Goal: Task Accomplishment & Management: Manage account settings

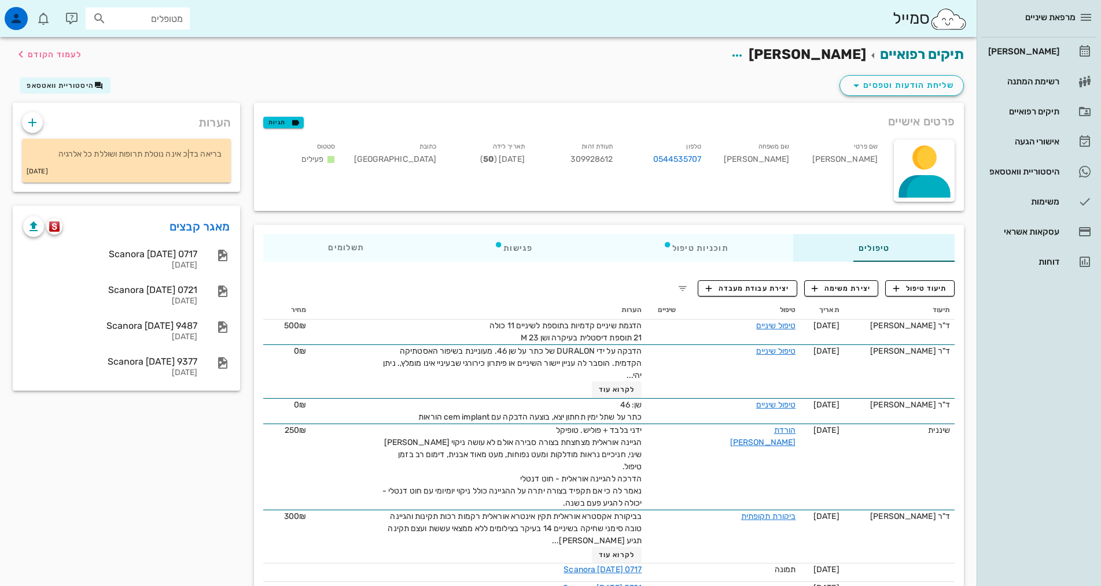
scroll to position [58, 0]
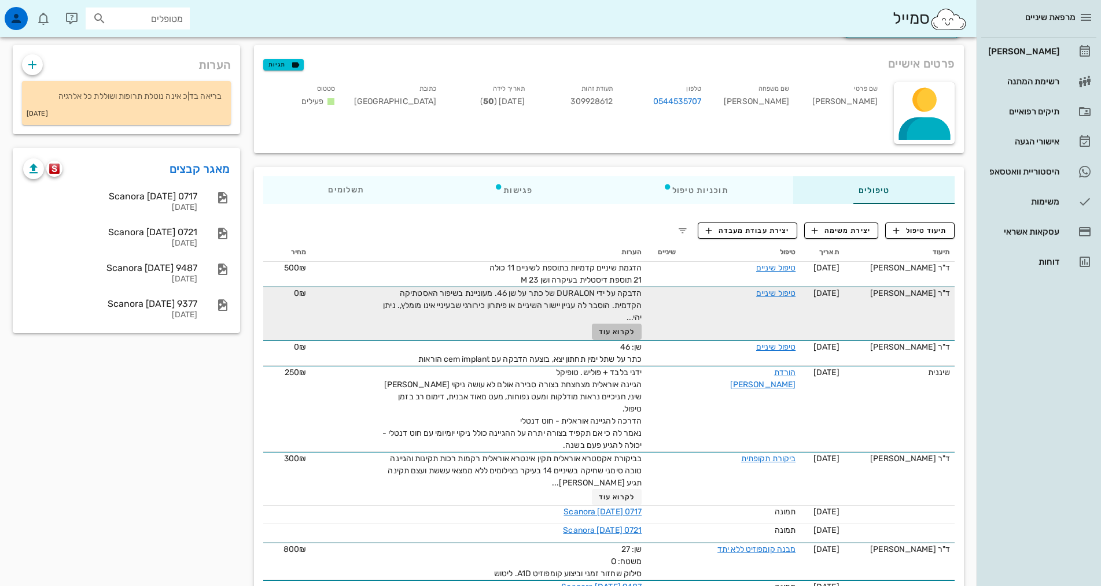
click at [599, 333] on span "לקרוא עוד" at bounding box center [617, 332] width 36 height 8
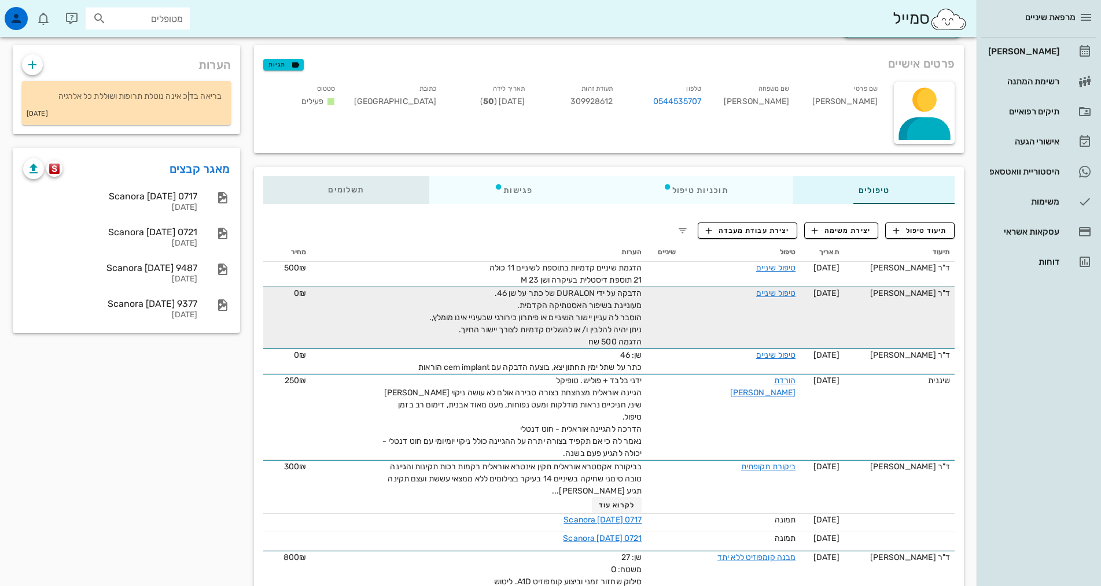
click at [328, 191] on span "תשלומים 0₪" at bounding box center [346, 190] width 36 height 8
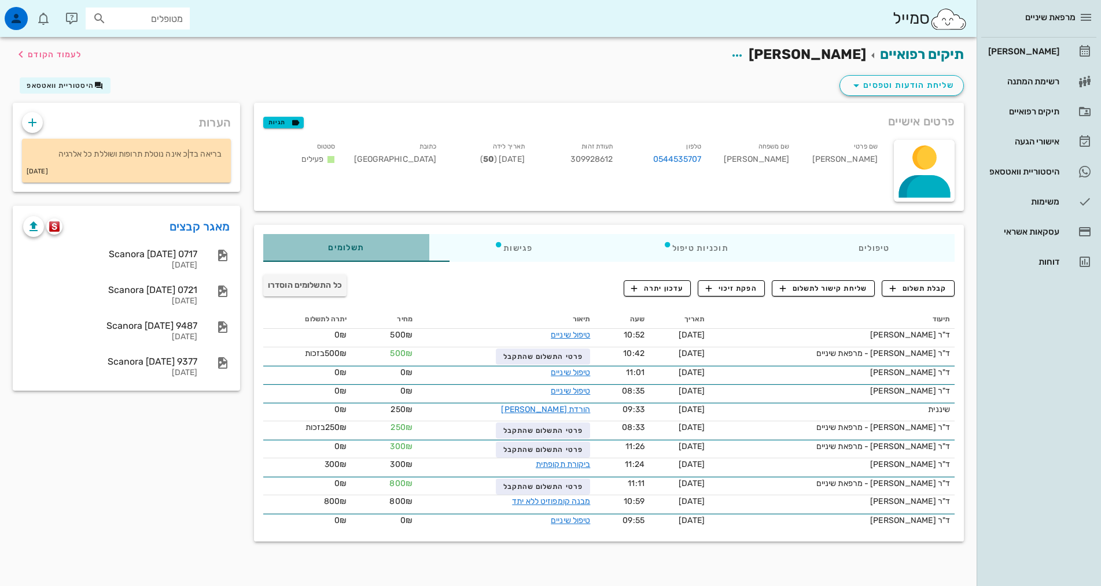
scroll to position [0, 0]
click at [930, 290] on span "קבלת תשלום" at bounding box center [918, 288] width 57 height 10
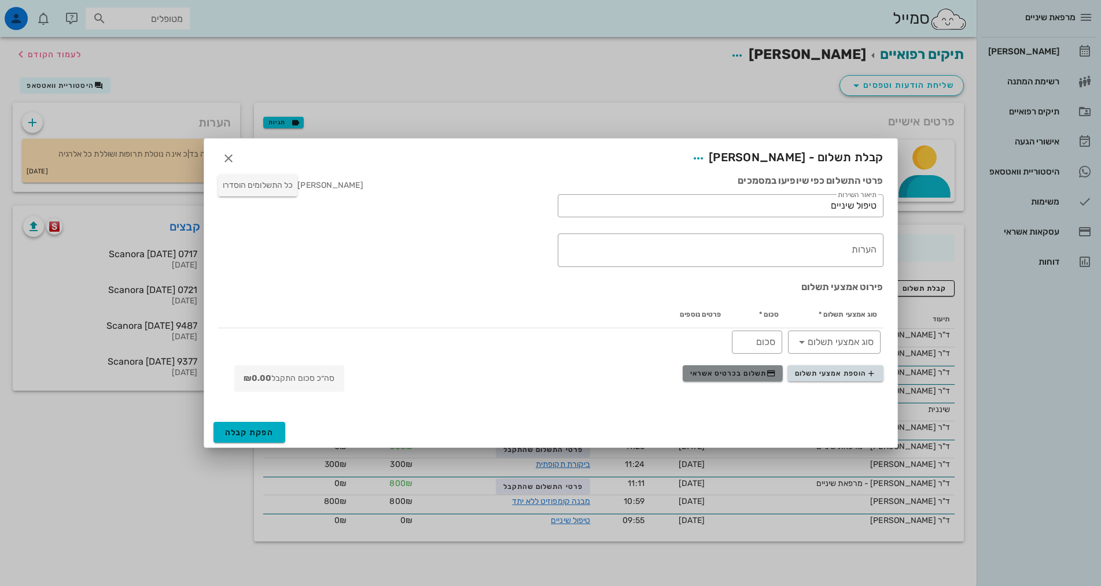
click at [761, 377] on span "תשלום בכרטיס אשראי" at bounding box center [733, 373] width 86 height 9
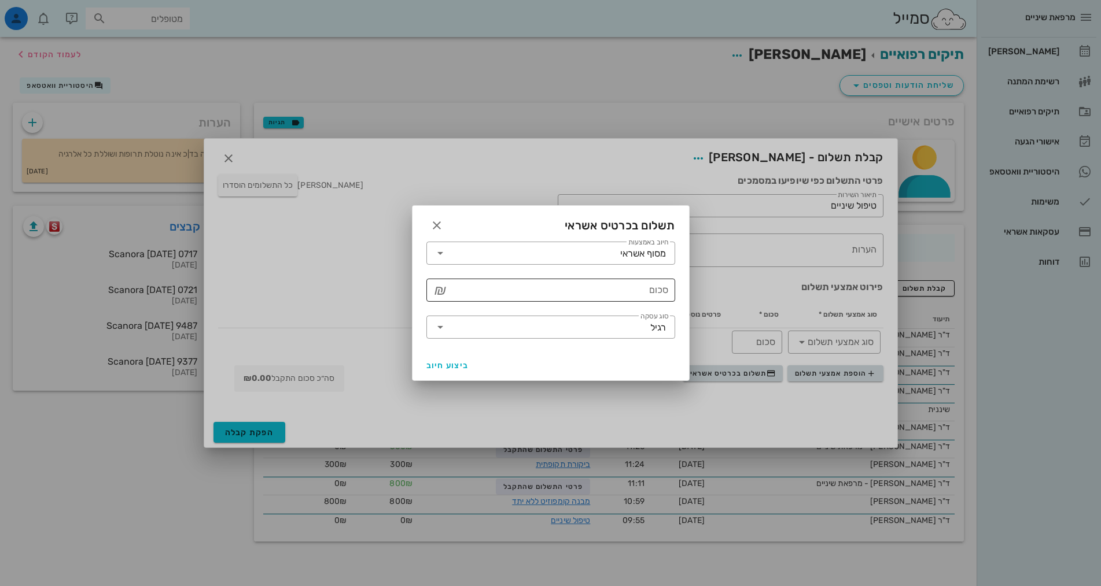
click at [662, 293] on input "סכום" at bounding box center [558, 290] width 219 height 19
type input "250"
click at [441, 363] on span "ביצוע חיוב" at bounding box center [447, 366] width 43 height 10
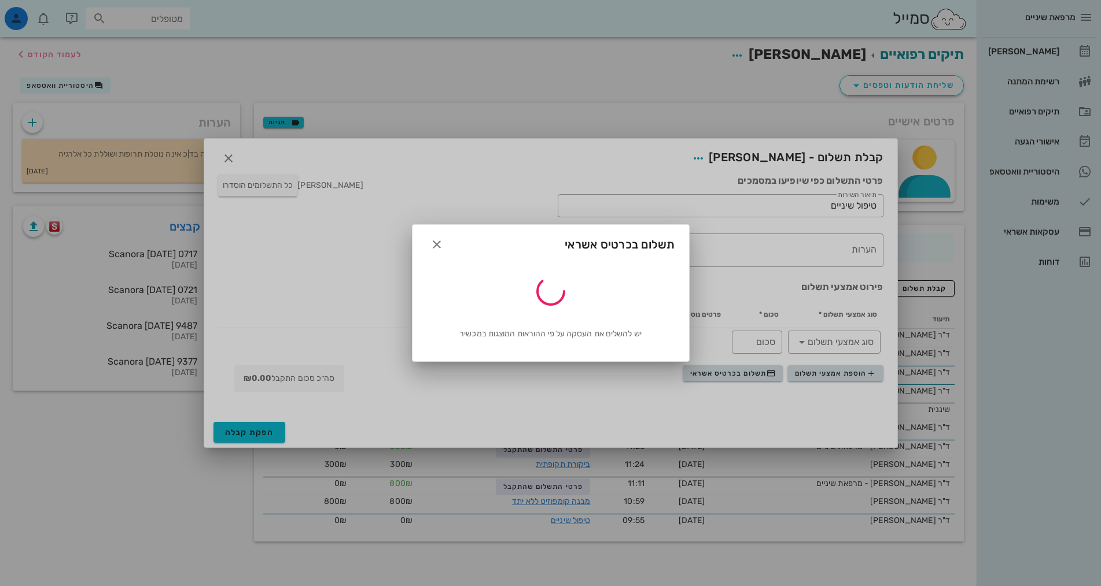
type input "250"
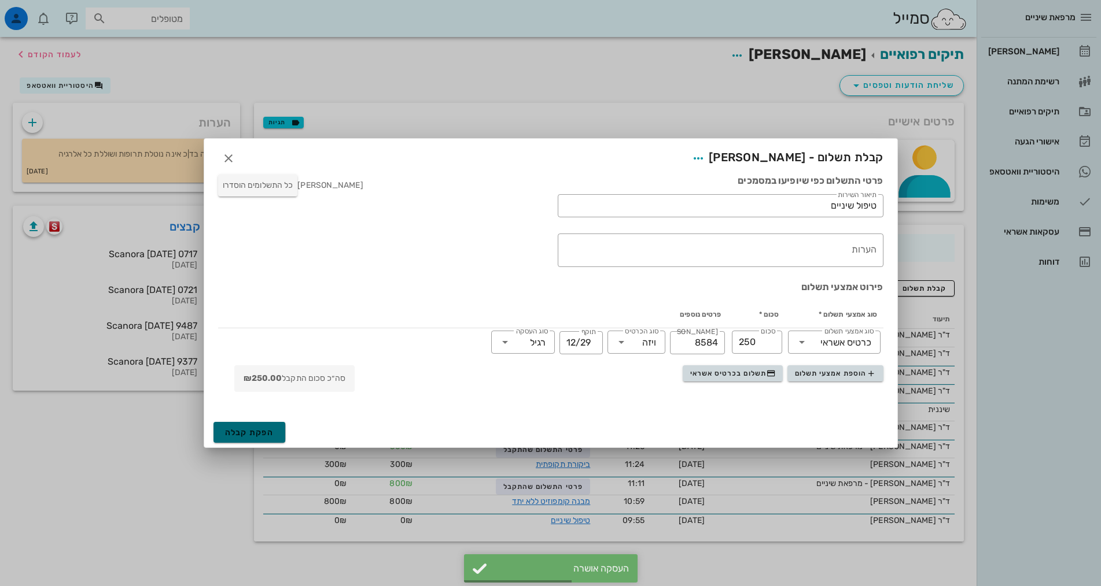
click at [245, 429] on span "הפקת קבלה" at bounding box center [249, 433] width 49 height 10
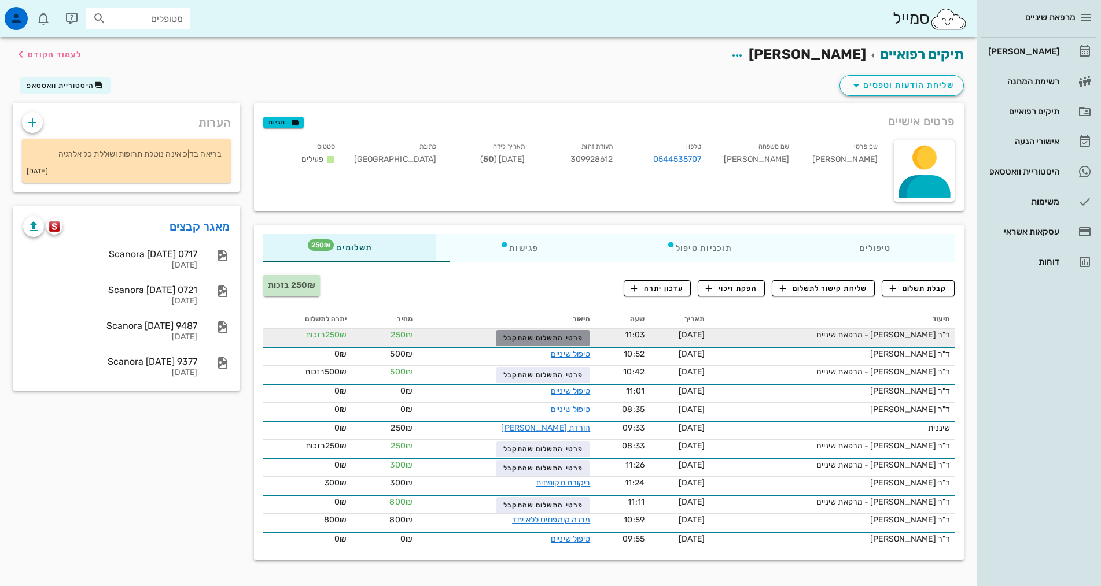
click at [537, 334] on span "פרטי התשלום שהתקבל" at bounding box center [543, 338] width 80 height 8
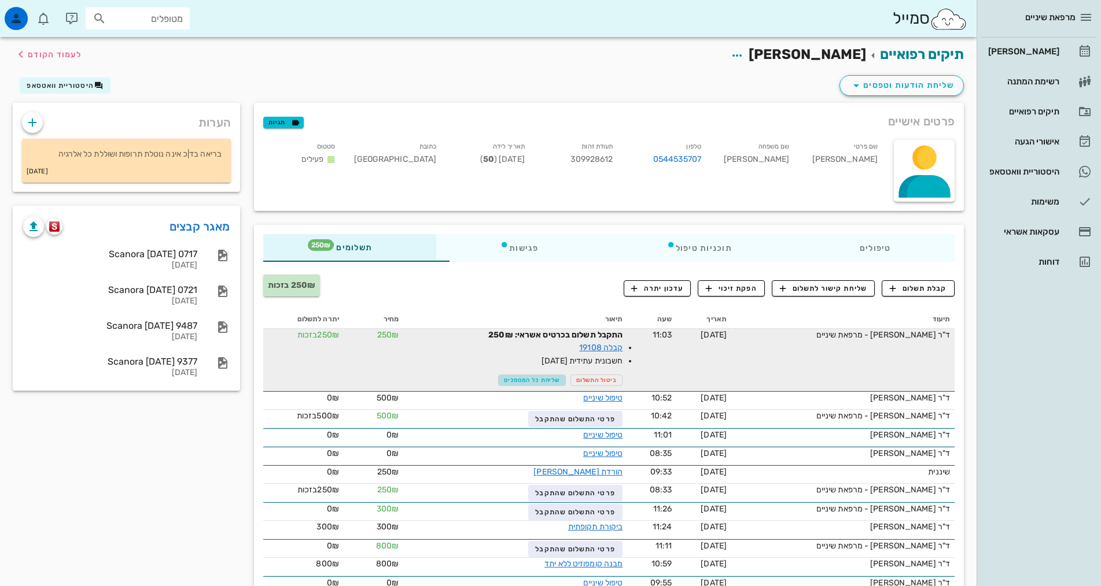
click at [508, 383] on span "שליחת כל המסמכים" at bounding box center [532, 380] width 56 height 7
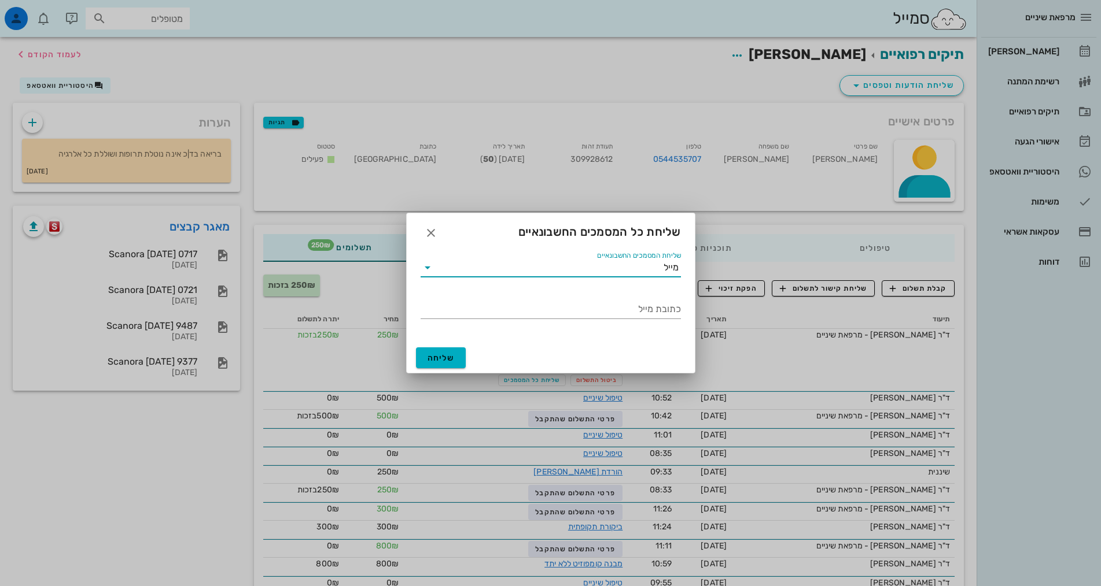
click at [610, 270] on input "שליחת המסמכים החשבונאיים" at bounding box center [550, 268] width 227 height 19
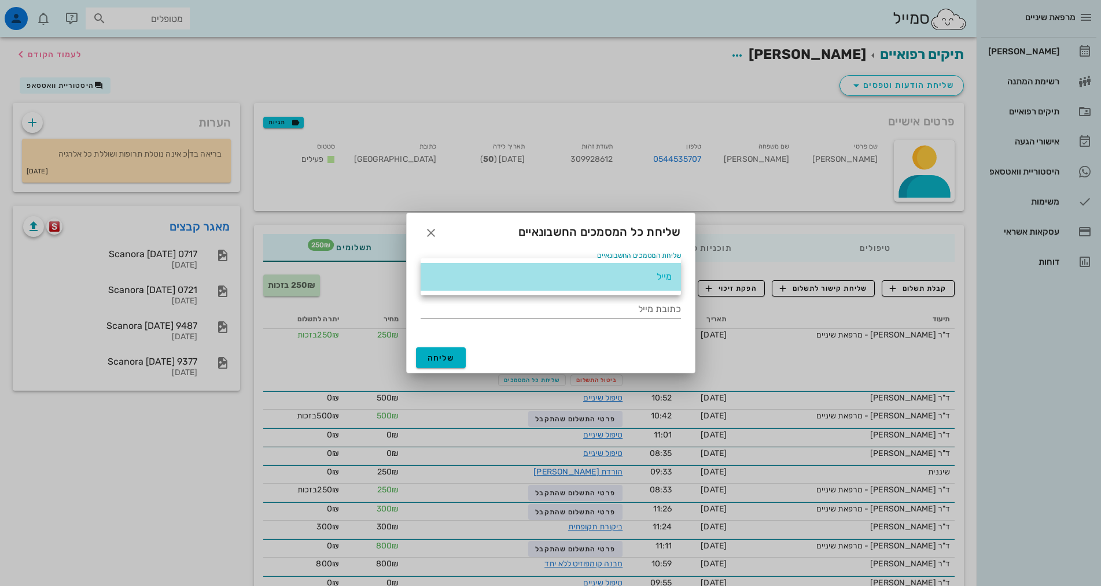
click at [610, 270] on div "מייל" at bounding box center [551, 276] width 242 height 25
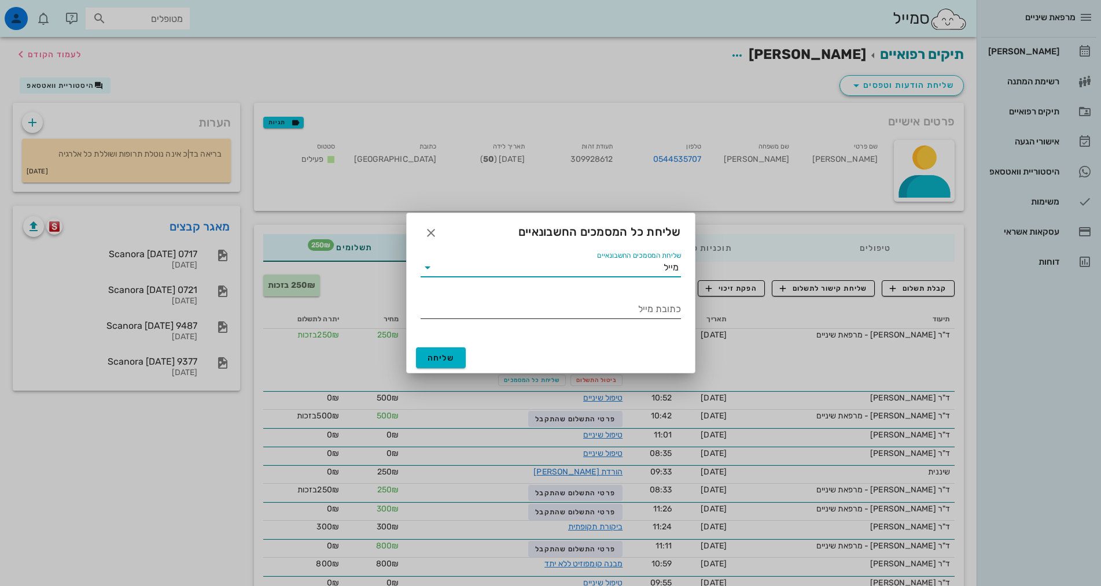
click at [620, 305] on input "כתובת מייל" at bounding box center [550, 309] width 260 height 19
click at [622, 310] on input "כתובת מייל" at bounding box center [550, 309] width 260 height 19
click at [422, 235] on span "button" at bounding box center [430, 233] width 21 height 14
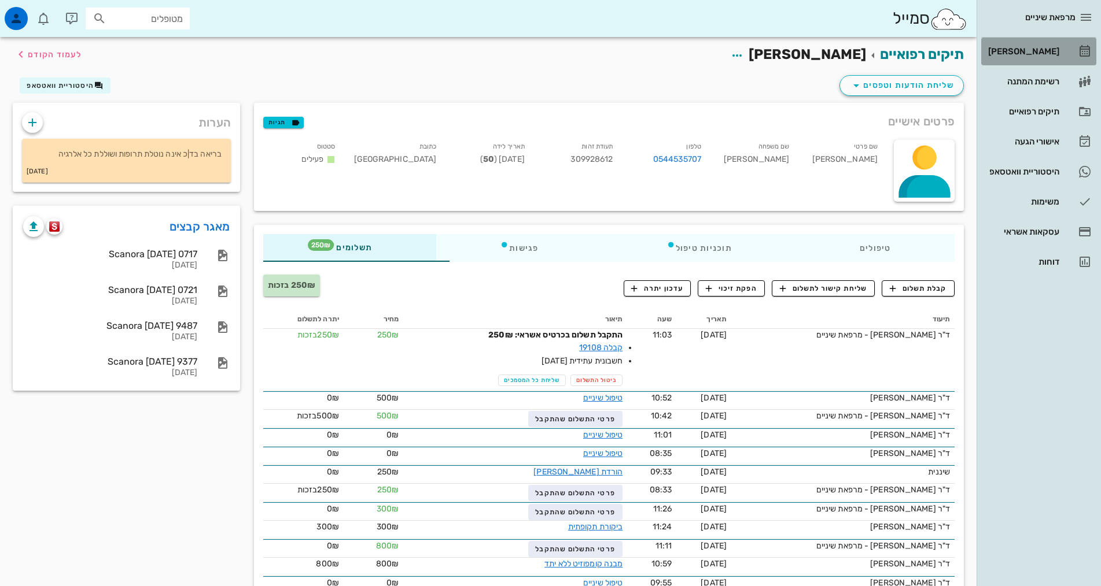
click at [1051, 53] on div "[PERSON_NAME]" at bounding box center [1022, 51] width 73 height 9
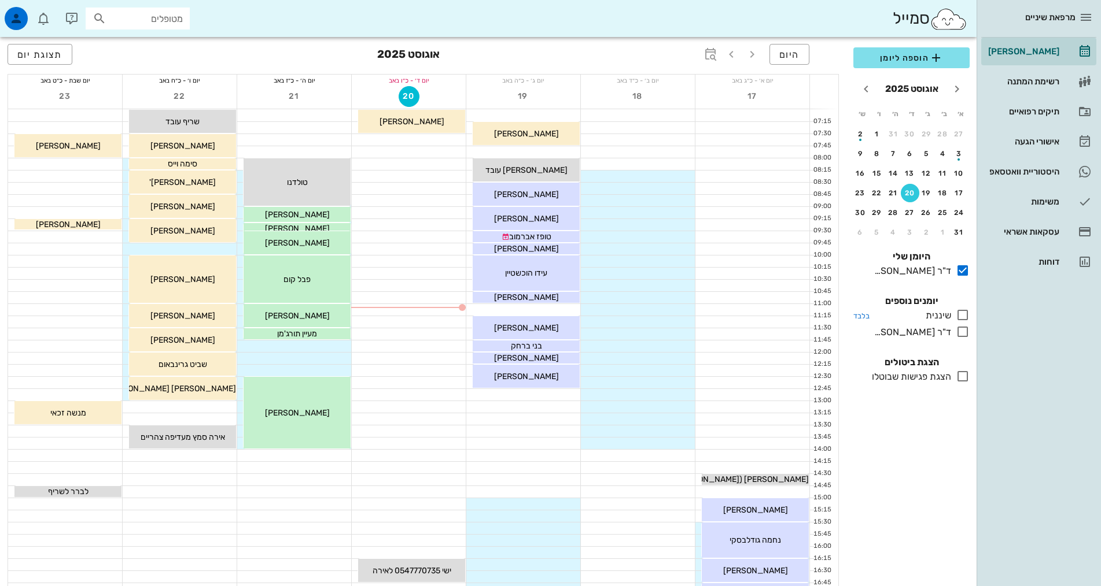
click at [960, 317] on icon at bounding box center [962, 315] width 14 height 14
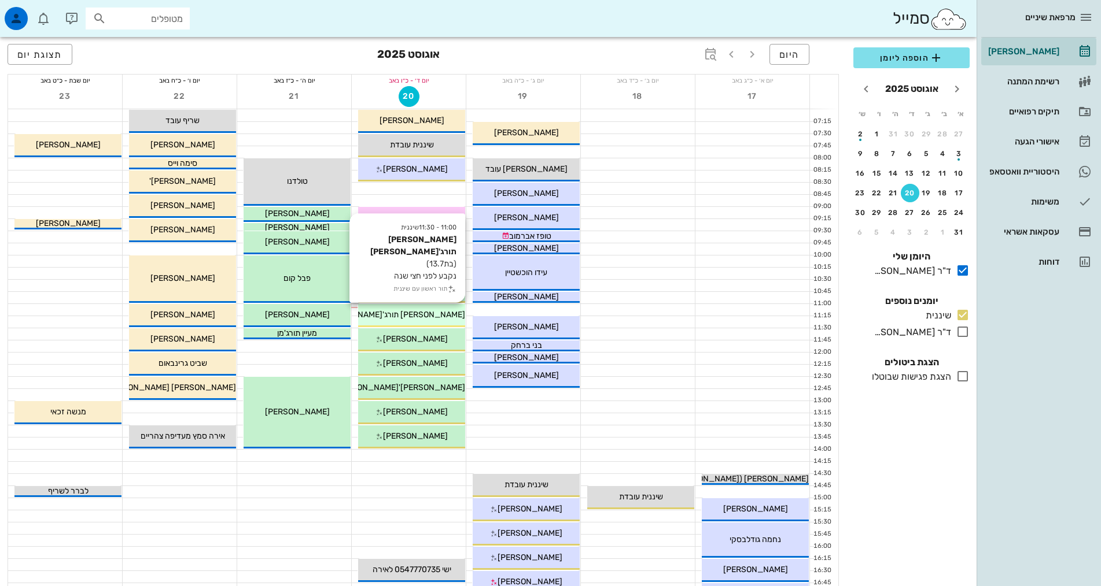
click at [429, 321] on div "11:00 - 11:30 שיננית [PERSON_NAME] תורג'[PERSON_NAME] (בת 13.7 ) נקבע לפני חצי …" at bounding box center [411, 315] width 107 height 23
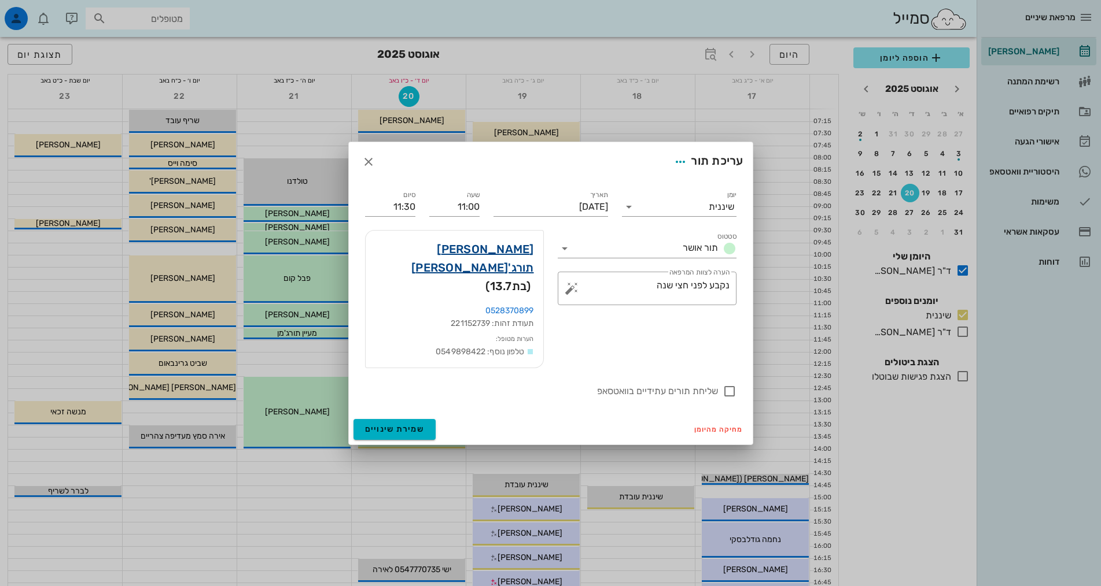
click at [493, 266] on link "[PERSON_NAME] תורג'[PERSON_NAME]" at bounding box center [454, 258] width 159 height 37
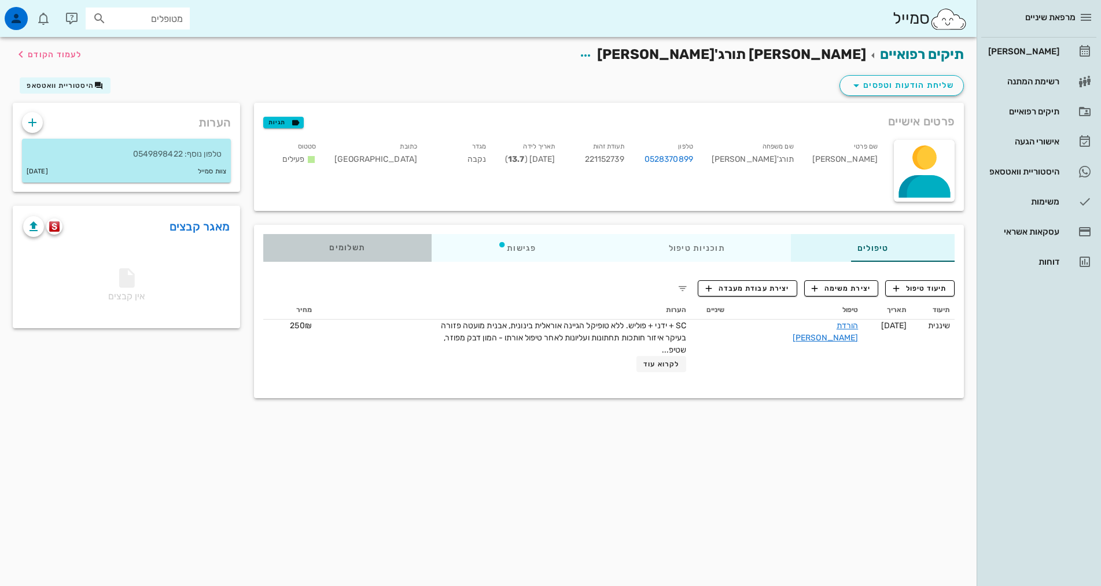
click at [264, 253] on div "תשלומים 0₪" at bounding box center [347, 248] width 168 height 28
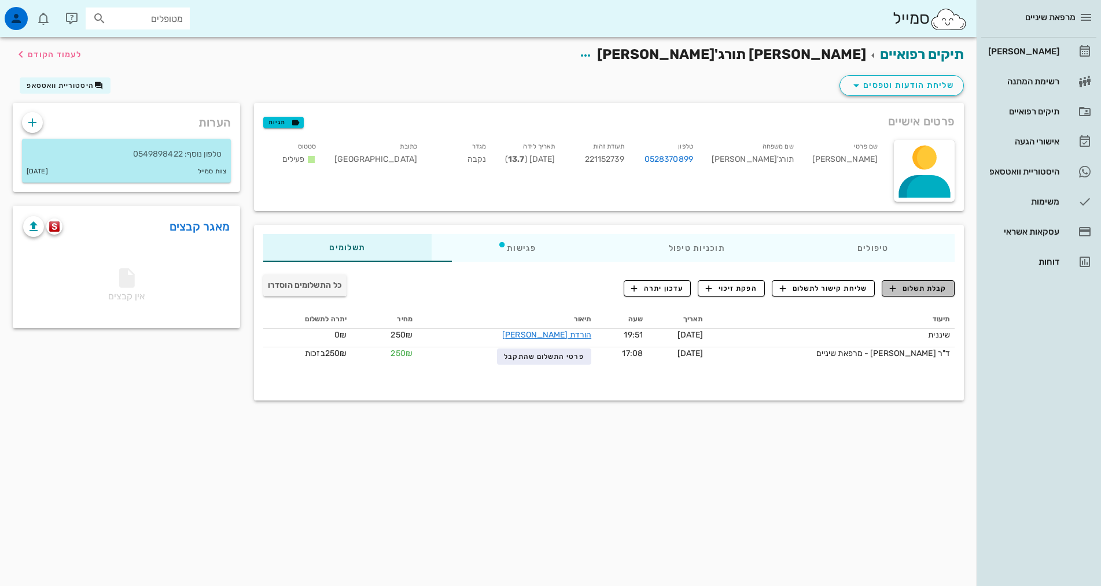
click at [927, 290] on span "קבלת תשלום" at bounding box center [918, 288] width 57 height 10
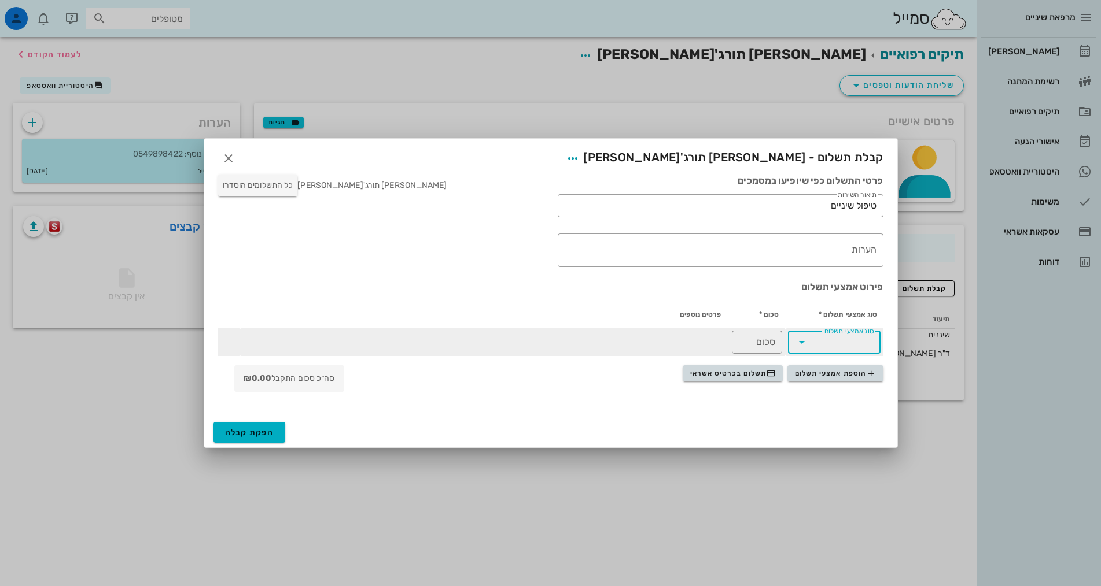
click at [842, 342] on input "סוג אמצעי תשלום" at bounding box center [842, 342] width 62 height 19
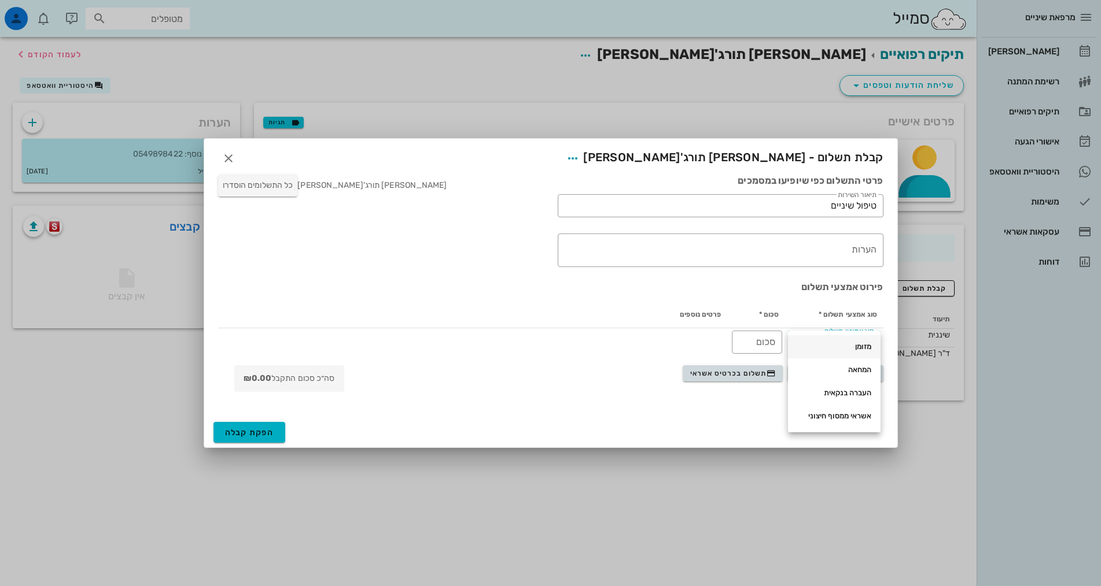
click at [855, 350] on div "מזומן" at bounding box center [834, 346] width 74 height 9
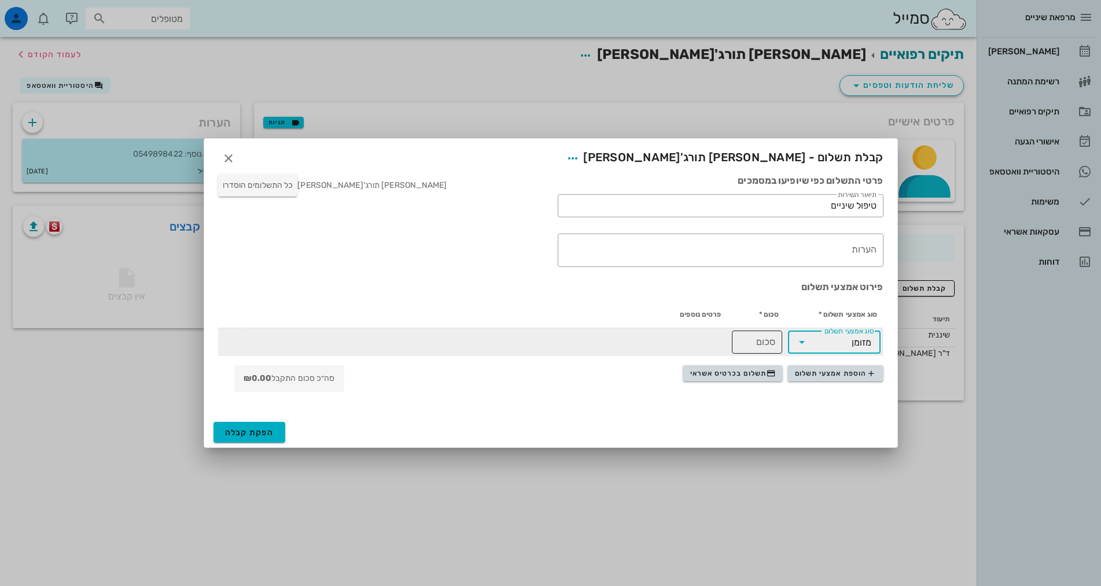
click at [756, 341] on input "סכום" at bounding box center [757, 342] width 36 height 19
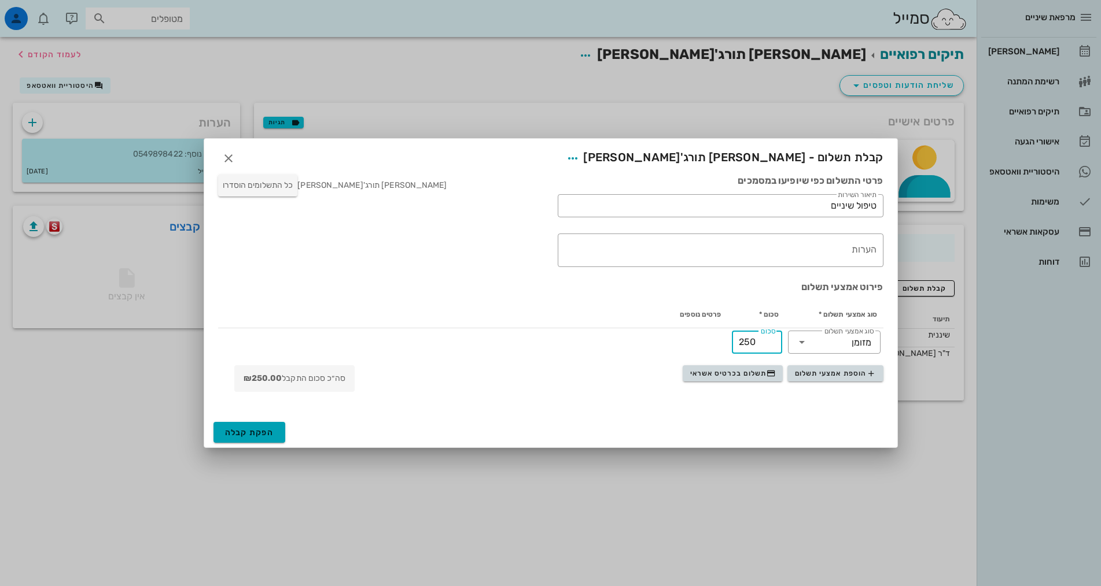
type input "250"
click at [255, 433] on span "הפקת קבלה" at bounding box center [249, 433] width 49 height 10
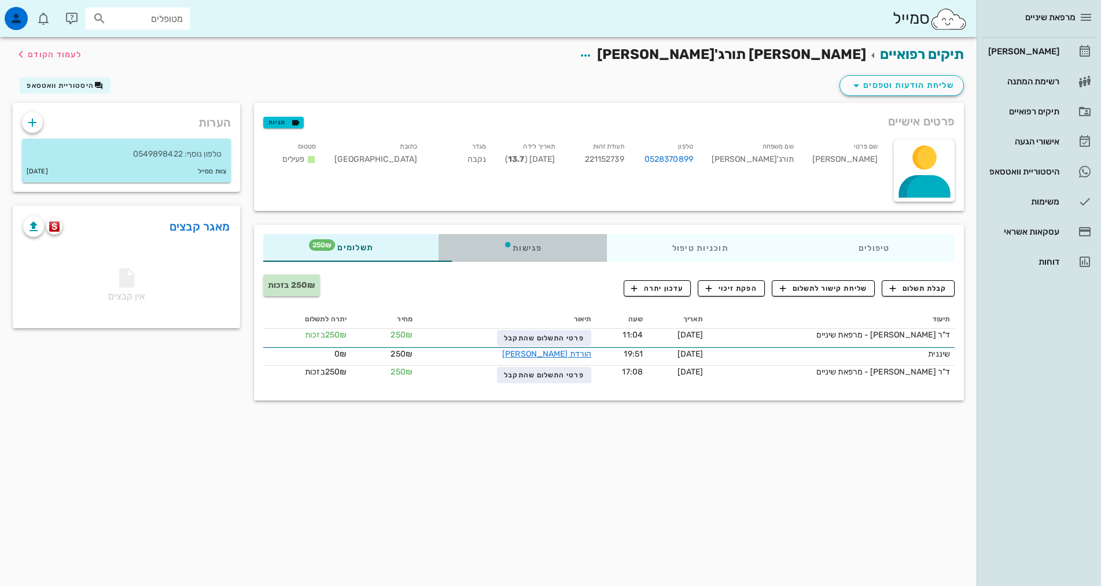
click at [475, 253] on div "פגישות" at bounding box center [522, 248] width 168 height 28
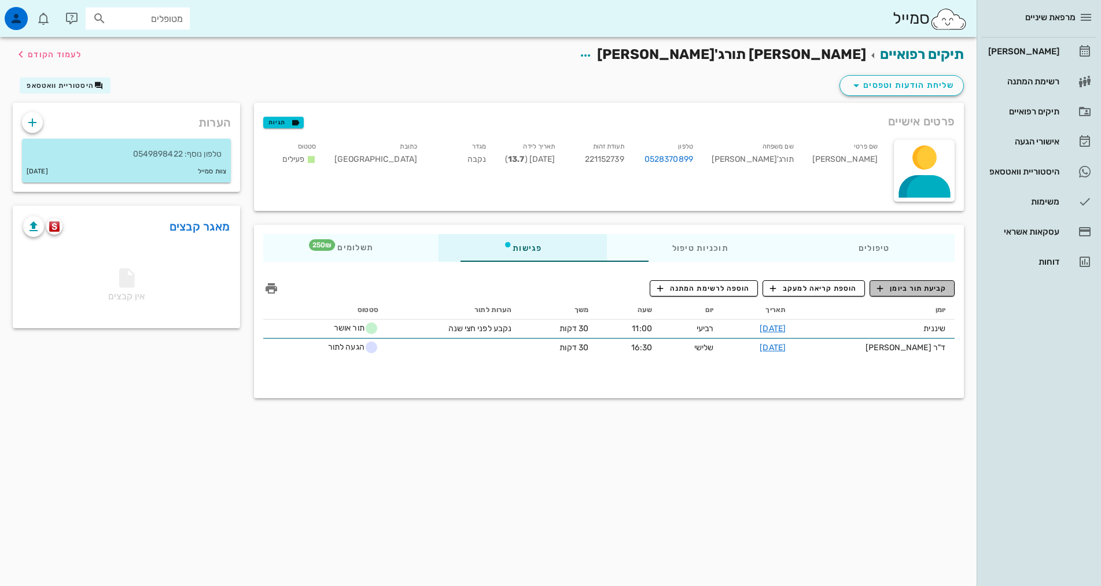
click at [923, 291] on span "קביעת תור ביומן" at bounding box center [911, 288] width 69 height 10
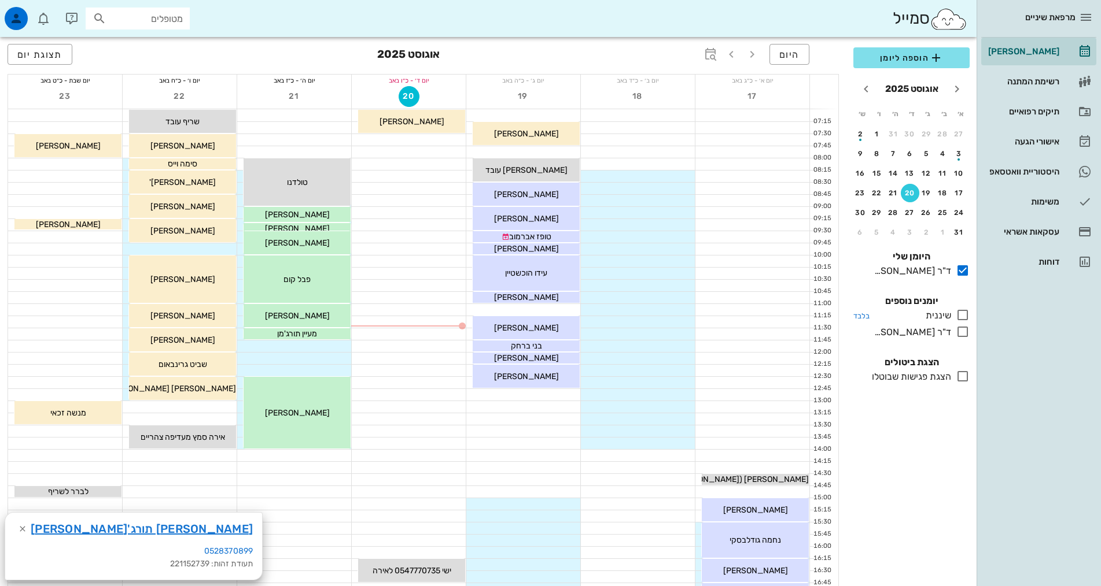
click at [964, 311] on icon at bounding box center [962, 315] width 14 height 14
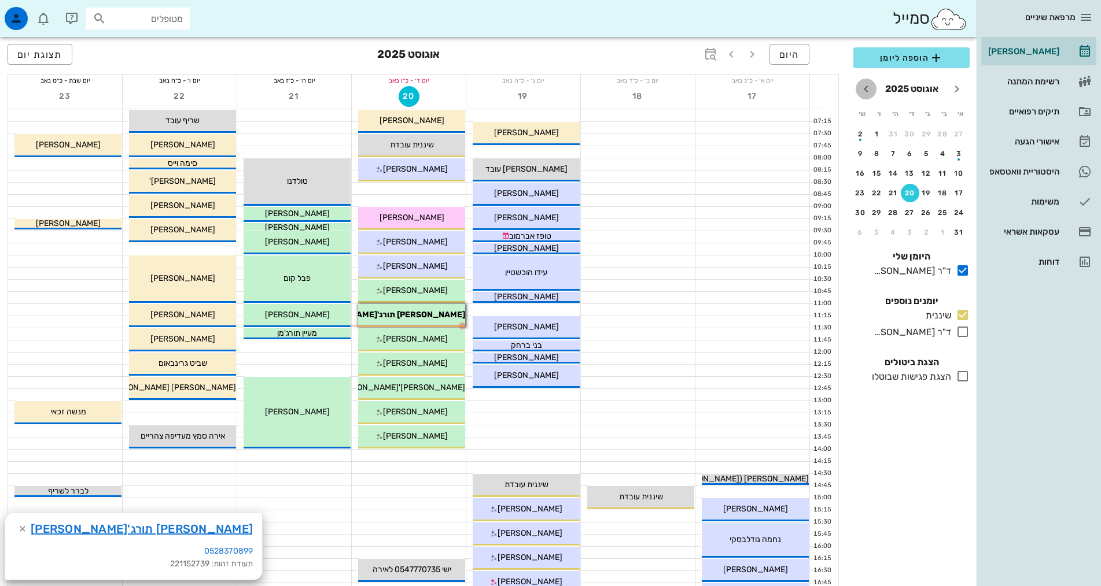
click at [869, 90] on icon "חודש הבא" at bounding box center [866, 89] width 14 height 14
drag, startPoint x: 869, startPoint y: 90, endPoint x: 872, endPoint y: 97, distance: 7.5
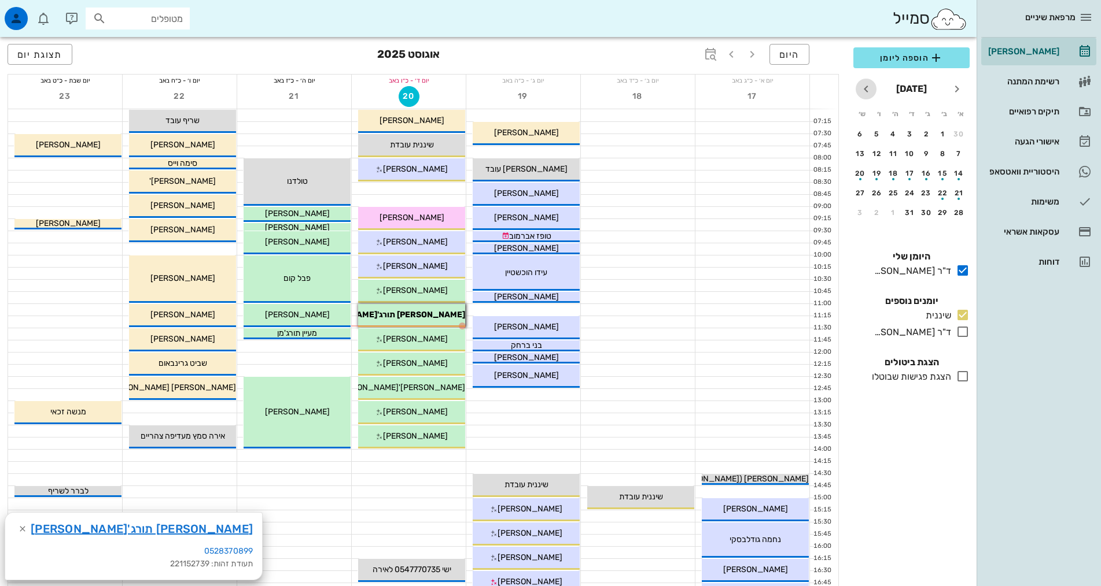
click at [872, 97] on button "חודש הבא" at bounding box center [865, 89] width 21 height 21
click at [869, 91] on icon "חודש הבא" at bounding box center [866, 89] width 14 height 14
click at [931, 180] on button "17" at bounding box center [926, 173] width 19 height 19
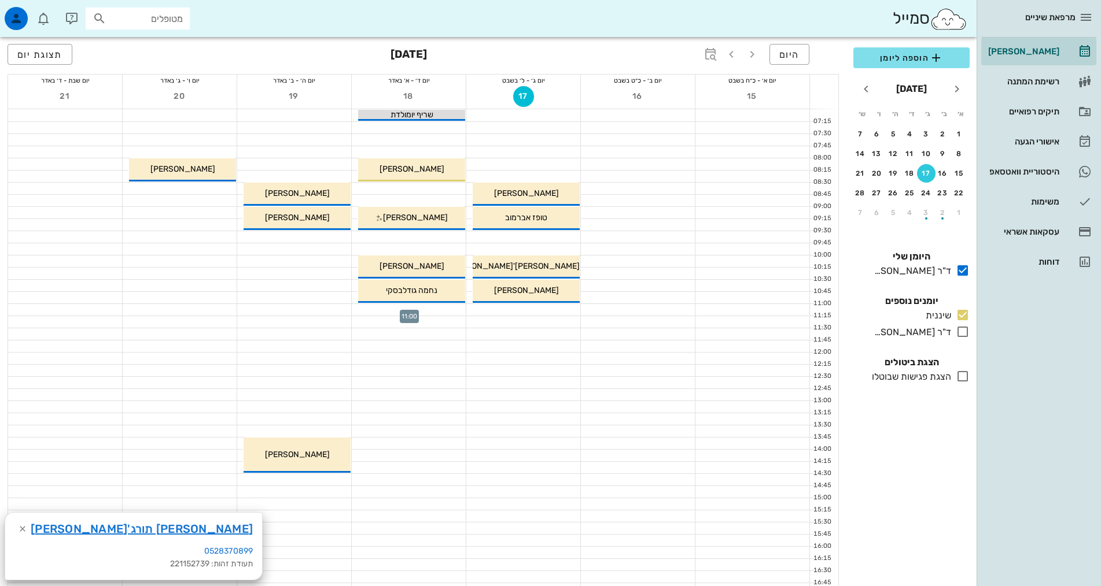
click at [432, 308] on div at bounding box center [409, 310] width 114 height 12
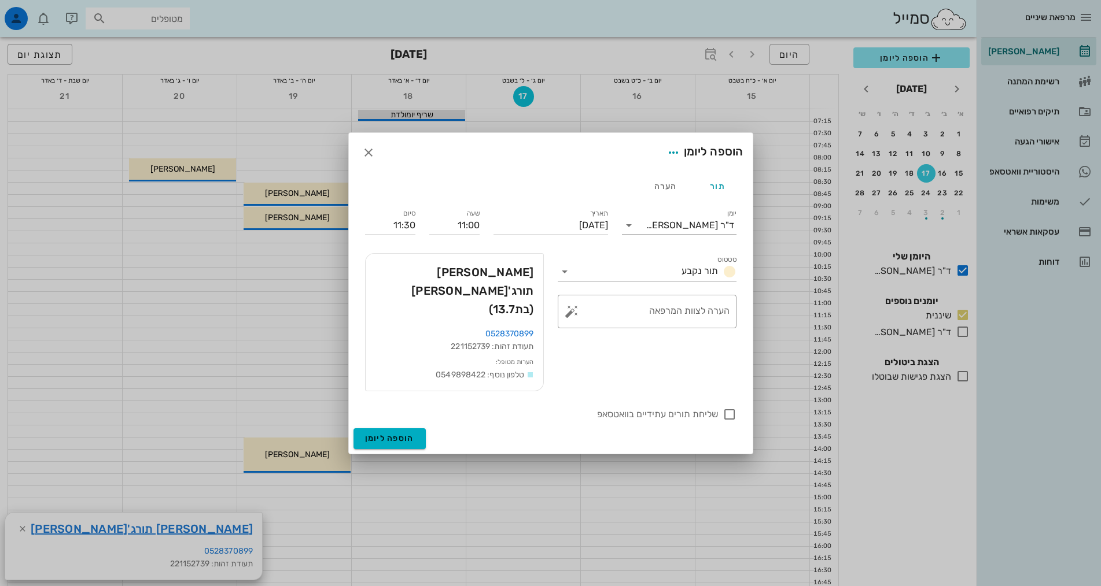
click at [701, 231] on div "ד"ר [PERSON_NAME]" at bounding box center [689, 225] width 88 height 10
click at [704, 279] on div "שיננית" at bounding box center [679, 280] width 96 height 11
click at [386, 434] on span "הוספה ליומן" at bounding box center [389, 439] width 49 height 10
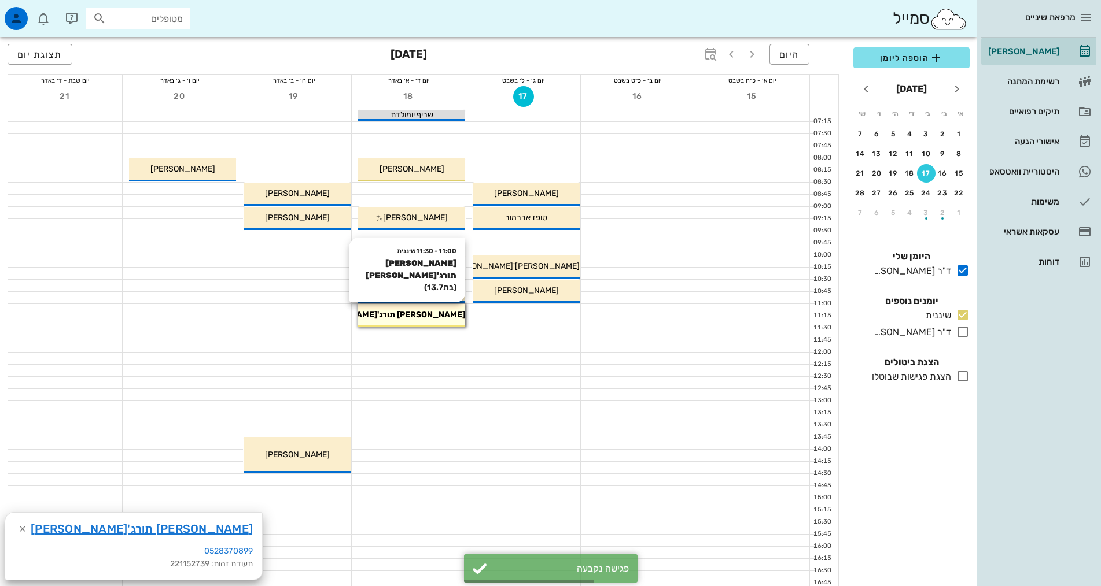
click at [442, 307] on div "11:00 - 11:30 שיננית [PERSON_NAME] תורג'[PERSON_NAME] (בת 13.7 ) [PERSON_NAME] …" at bounding box center [411, 315] width 107 height 23
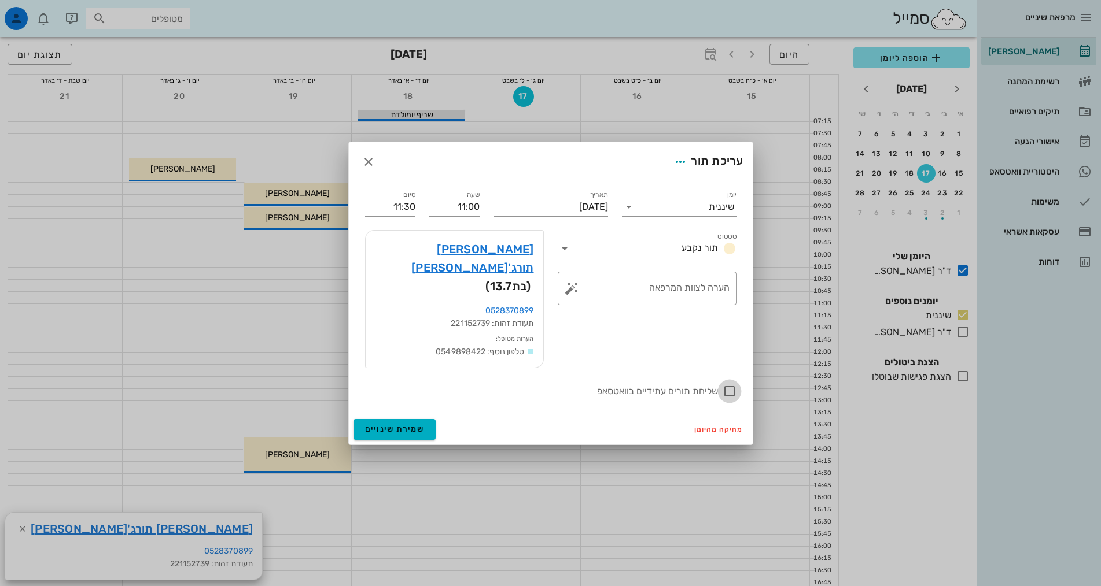
click at [726, 382] on div at bounding box center [729, 392] width 20 height 20
checkbox input "true"
click at [499, 263] on link "[PERSON_NAME] תורג'[PERSON_NAME]" at bounding box center [454, 258] width 159 height 37
